Goal: Task Accomplishment & Management: Complete application form

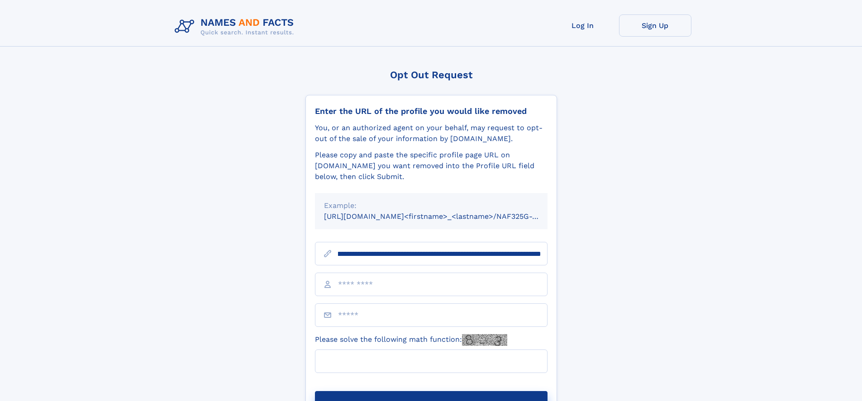
scroll to position [0, 104]
type input "**********"
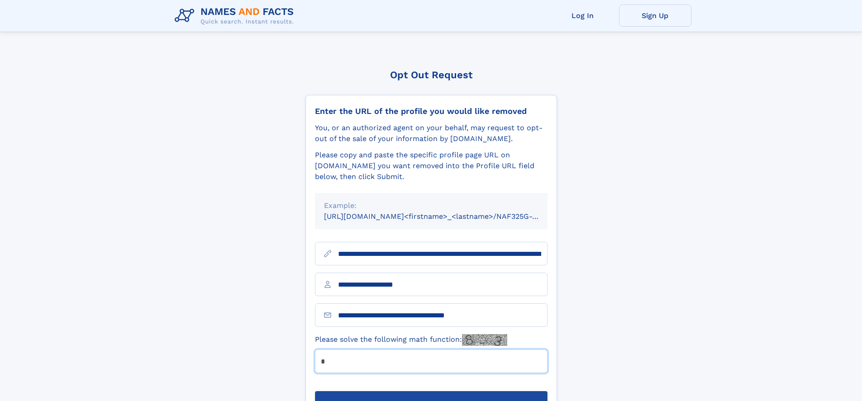
type input "*"
click at [431, 391] on button "Submit Opt Out Request" at bounding box center [431, 405] width 233 height 29
